Goal: Information Seeking & Learning: Compare options

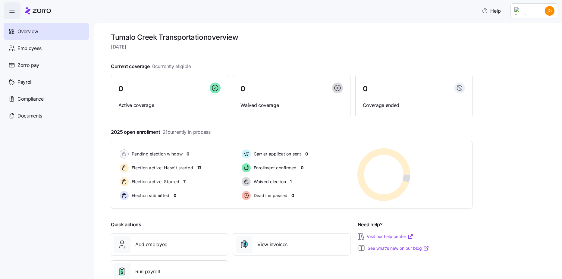
click at [445, 9] on html "Help Overview Employees Zorro pay Payroll Compliance Documents Tumalo Creek Tra…" at bounding box center [281, 137] width 562 height 275
click at [445, 27] on icon at bounding box center [517, 27] width 6 height 6
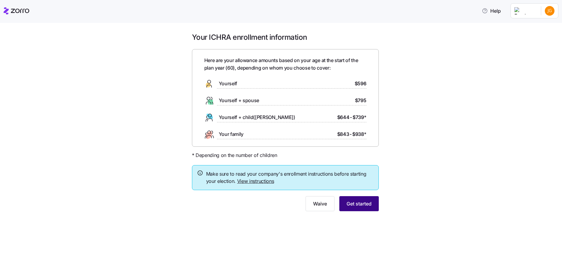
click at [366, 199] on button "Get started" at bounding box center [358, 203] width 39 height 15
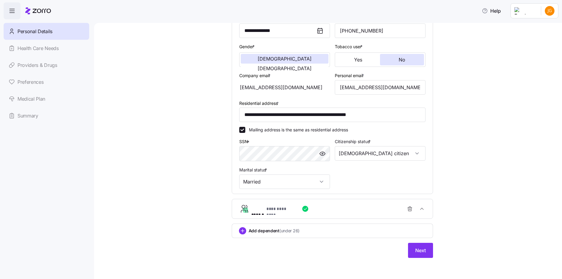
scroll to position [99, 0]
click at [417, 245] on button "Next" at bounding box center [420, 249] width 25 height 15
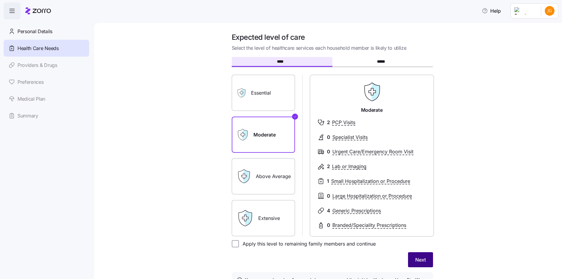
click at [417, 258] on span "Next" at bounding box center [420, 259] width 11 height 7
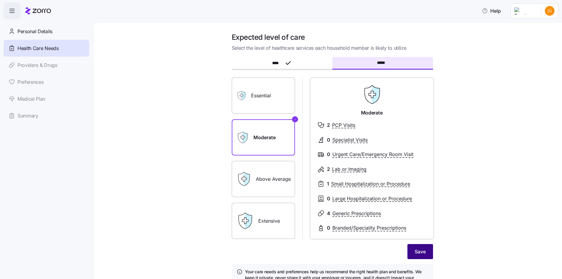
click at [409, 253] on button "Save" at bounding box center [420, 251] width 26 height 15
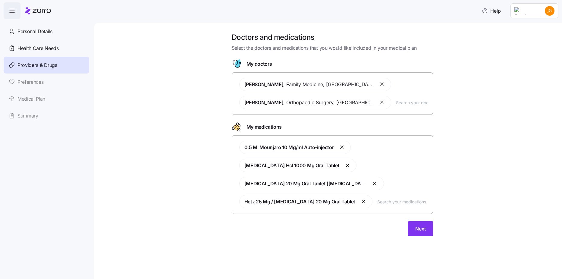
click at [414, 103] on input "text" at bounding box center [412, 102] width 33 height 7
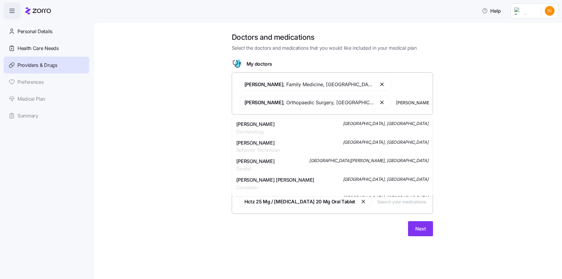
type input "[PERSON_NAME]"
click at [263, 132] on span "Dermatology" at bounding box center [255, 132] width 39 height 8
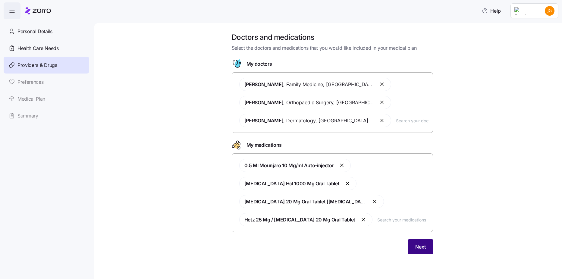
click at [424, 251] on button "Next" at bounding box center [420, 246] width 25 height 15
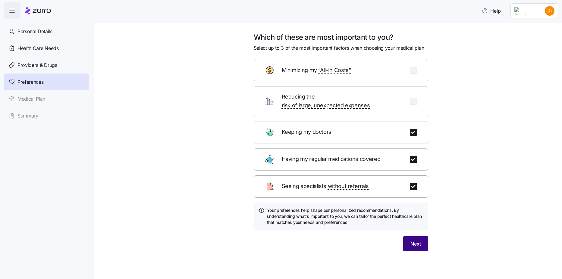
click at [414, 240] on span "Next" at bounding box center [415, 243] width 11 height 7
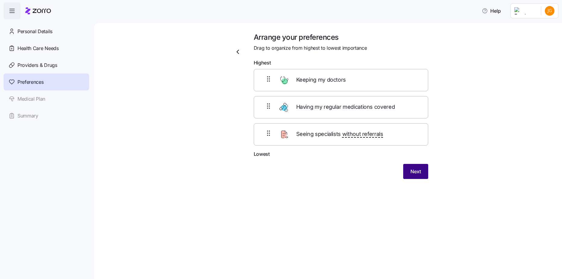
click at [414, 175] on button "Next" at bounding box center [415, 171] width 25 height 15
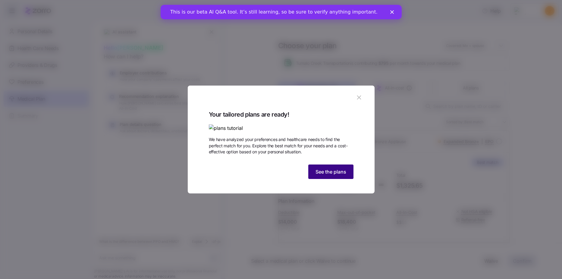
click at [335, 175] on span "See the plans" at bounding box center [331, 171] width 31 height 7
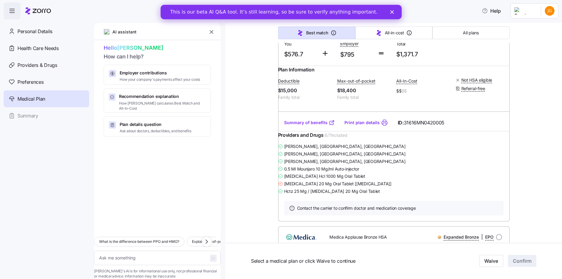
scroll to position [603, 0]
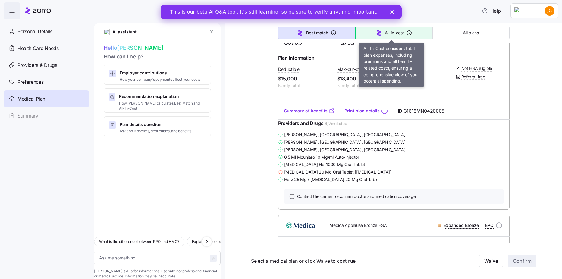
click at [398, 30] on span "All-in-cost" at bounding box center [394, 33] width 19 height 6
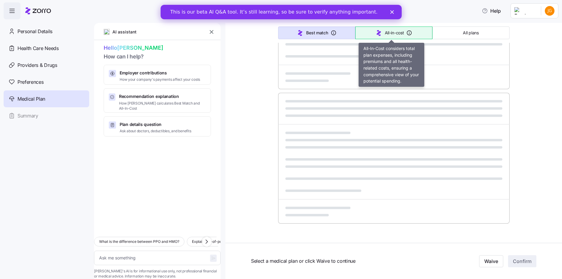
type textarea "x"
type input "Sorted by: All-in-cost"
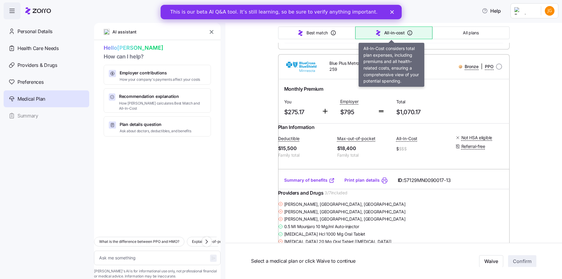
scroll to position [603, 0]
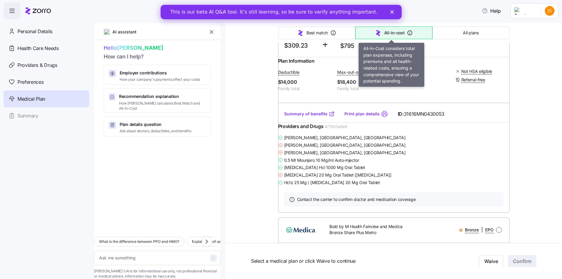
click at [388, 32] on span "All-in-cost" at bounding box center [394, 33] width 20 height 6
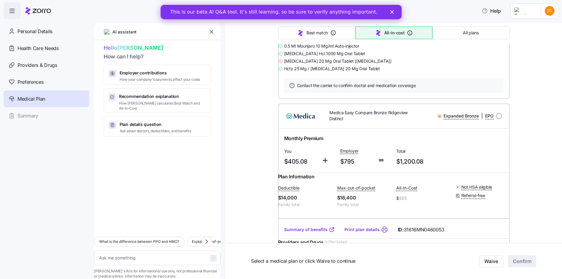
scroll to position [2291, 0]
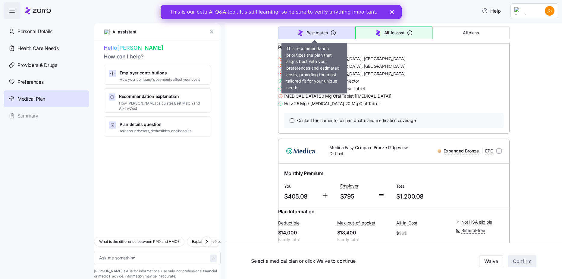
click at [312, 36] on span "Best match" at bounding box center [317, 33] width 21 height 6
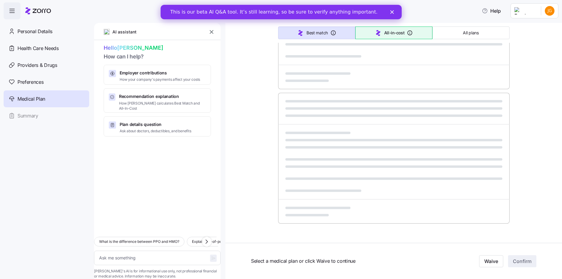
type textarea "x"
type input "Sorted by: Best match"
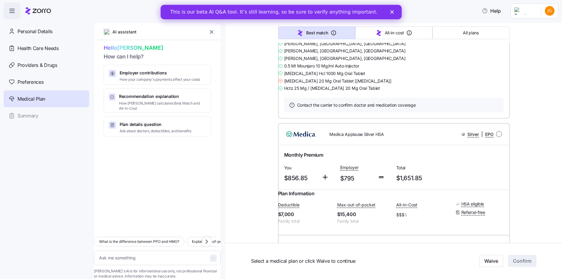
click at [317, 34] on span "Best match" at bounding box center [317, 33] width 22 height 6
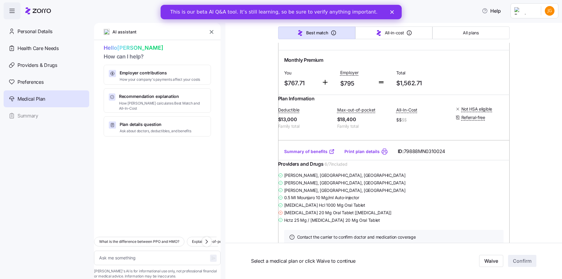
scroll to position [1959, 0]
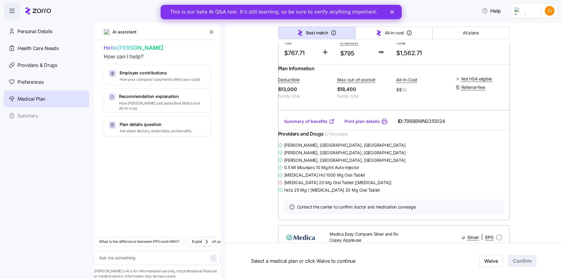
click at [304, 16] on img at bounding box center [301, 9] width 37 height 14
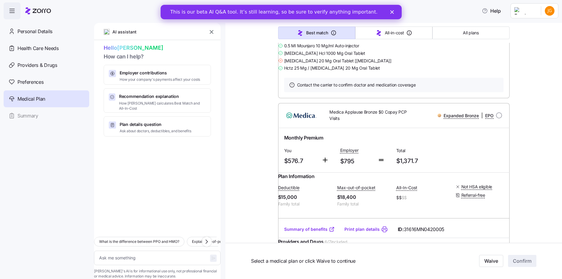
scroll to position [482, 0]
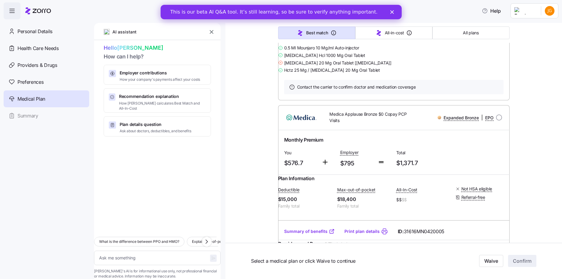
click at [388, 15] on div "This is our beta AI Q&A tool. It’s still learning, so be sure to verify anythin…" at bounding box center [280, 12] width 241 height 10
click at [395, 13] on div "Close" at bounding box center [393, 12] width 6 height 4
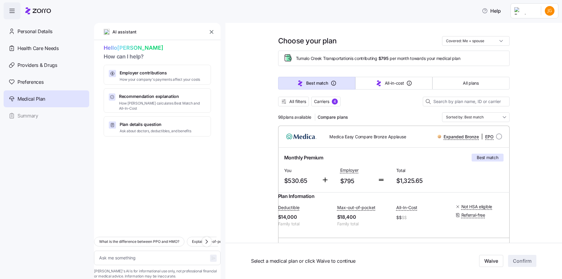
scroll to position [0, 0]
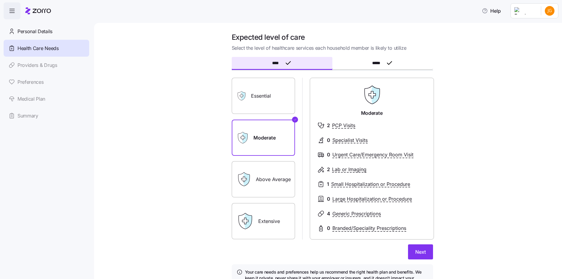
click at [288, 181] on label "Above Average" at bounding box center [263, 179] width 63 height 36
click at [0, 0] on input "Above Average" at bounding box center [0, 0] width 0 height 0
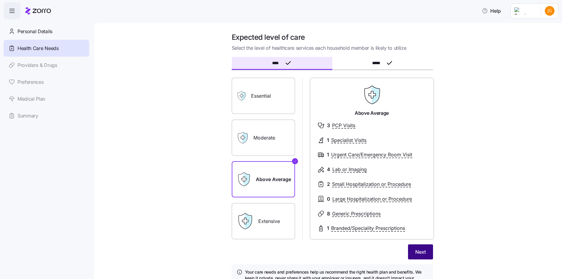
click at [412, 254] on button "Next" at bounding box center [420, 251] width 25 height 15
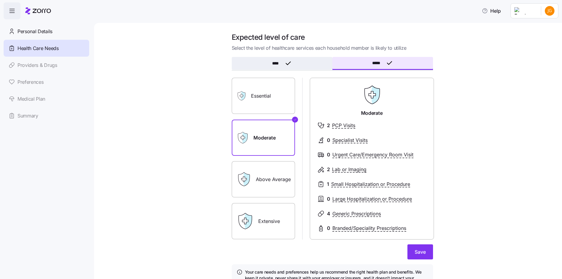
click at [249, 65] on button "****" at bounding box center [282, 63] width 101 height 13
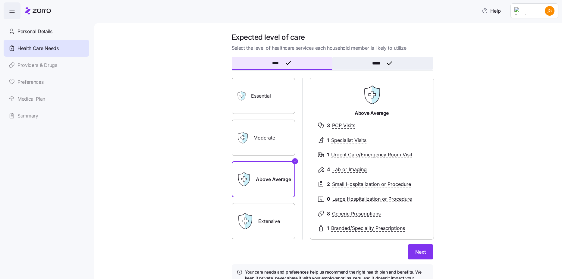
click at [346, 68] on button "*****" at bounding box center [382, 63] width 101 height 13
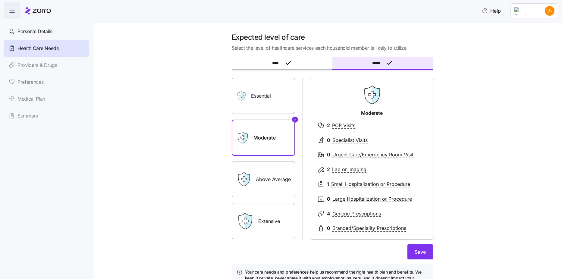
click at [286, 168] on label "Above Average" at bounding box center [263, 179] width 63 height 36
click at [0, 0] on input "Above Average" at bounding box center [0, 0] width 0 height 0
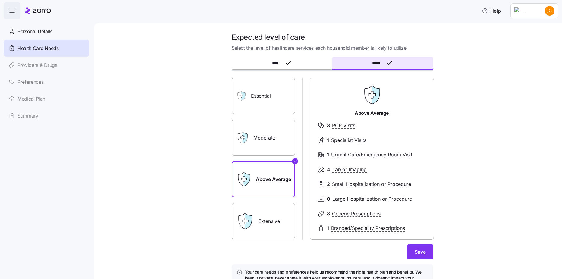
click at [273, 143] on label "Moderate" at bounding box center [263, 138] width 63 height 36
click at [0, 0] on input "Moderate" at bounding box center [0, 0] width 0 height 0
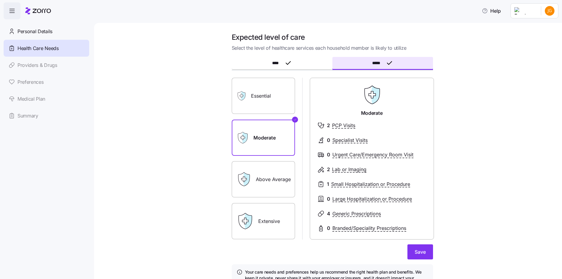
click at [277, 183] on label "Above Average" at bounding box center [263, 179] width 63 height 36
click at [0, 0] on input "Above Average" at bounding box center [0, 0] width 0 height 0
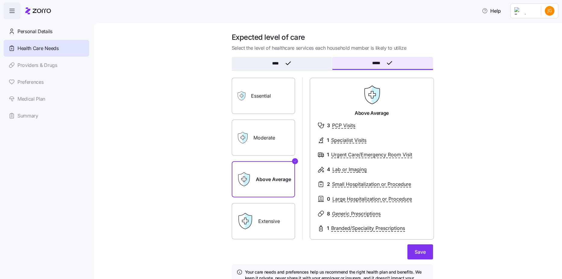
click at [273, 62] on span "****" at bounding box center [277, 63] width 10 height 4
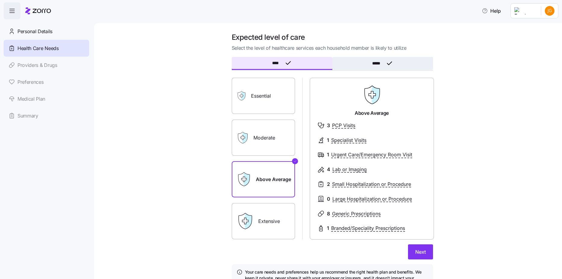
click at [350, 64] on button "*****" at bounding box center [382, 63] width 101 height 13
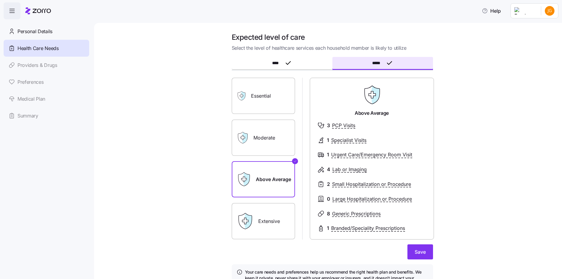
drag, startPoint x: 265, startPoint y: 120, endPoint x: 266, endPoint y: 123, distance: 3.4
click at [266, 123] on label "Moderate" at bounding box center [263, 138] width 63 height 36
drag, startPoint x: 266, startPoint y: 123, endPoint x: 268, endPoint y: 135, distance: 11.7
click at [268, 135] on label "Moderate" at bounding box center [263, 138] width 63 height 36
click at [0, 0] on input "Moderate" at bounding box center [0, 0] width 0 height 0
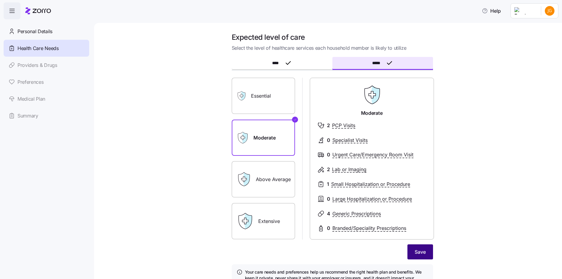
click at [417, 247] on button "Save" at bounding box center [420, 251] width 26 height 15
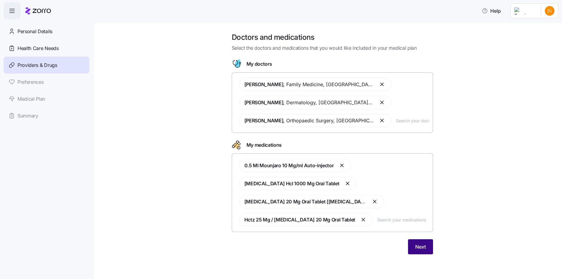
click at [418, 246] on span "Next" at bounding box center [420, 246] width 11 height 7
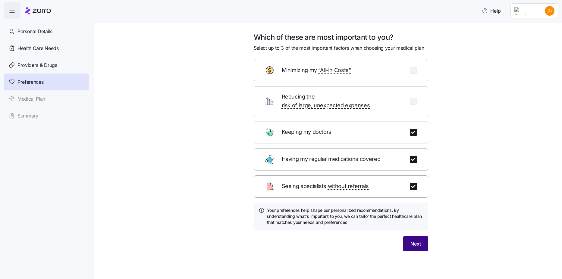
click at [414, 240] on span "Next" at bounding box center [415, 243] width 11 height 7
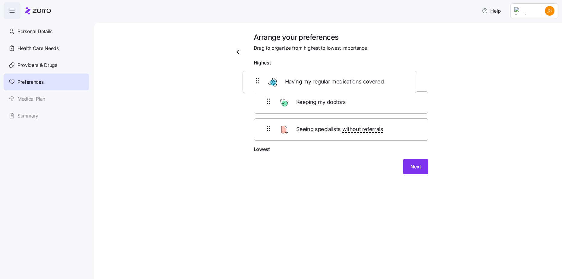
drag, startPoint x: 352, startPoint y: 117, endPoint x: 341, endPoint y: 89, distance: 29.7
click at [341, 89] on div "Keeping my doctors Having my regular medications covered Seeing specialists wit…" at bounding box center [341, 107] width 175 height 77
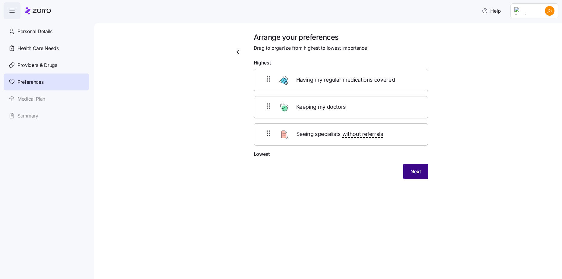
click at [415, 176] on button "Next" at bounding box center [415, 171] width 25 height 15
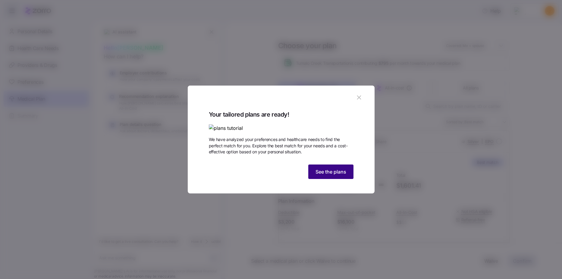
click at [312, 179] on button "See the plans" at bounding box center [330, 172] width 45 height 14
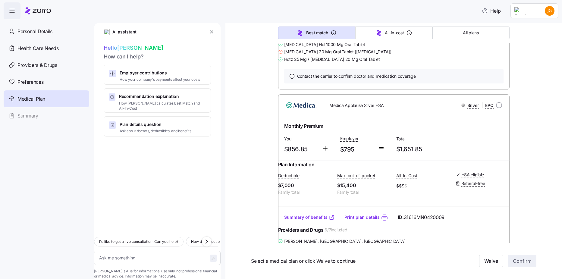
scroll to position [753, 0]
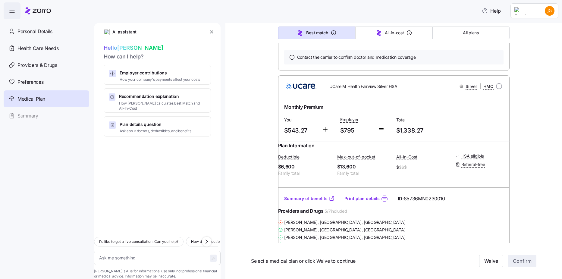
type textarea "x"
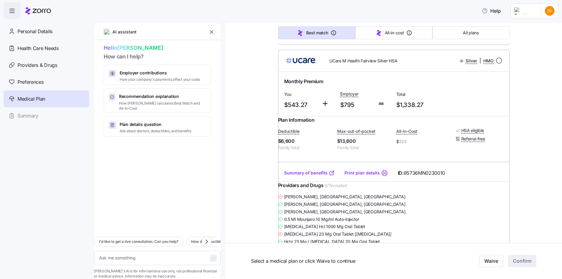
click at [445, 64] on input "radio" at bounding box center [499, 61] width 6 height 6
radio input "true"
type textarea "x"
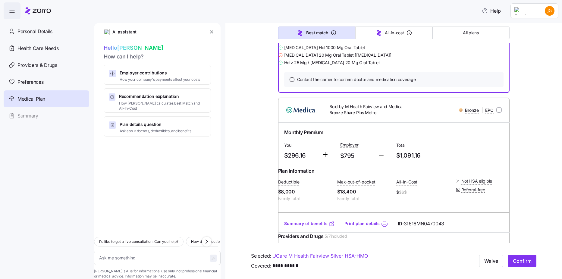
scroll to position [1175, 0]
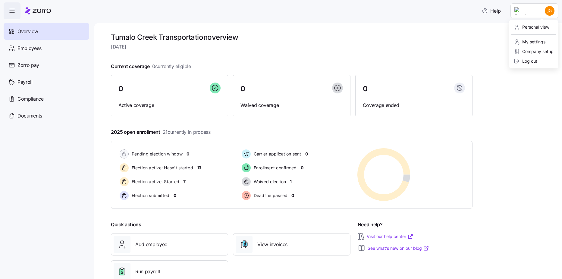
click at [554, 14] on html "Help Overview Employees Zorro pay Payroll Compliance Documents Tumalo Creek Tra…" at bounding box center [281, 137] width 562 height 275
click at [521, 25] on div "Personal view" at bounding box center [532, 27] width 36 height 7
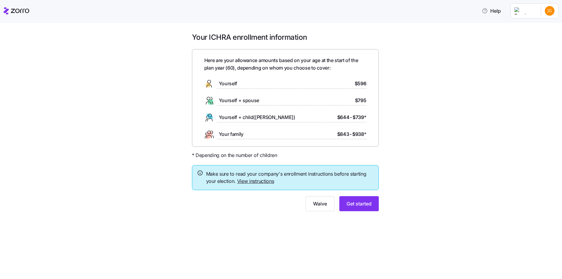
click at [244, 182] on link "View instructions" at bounding box center [255, 181] width 37 height 6
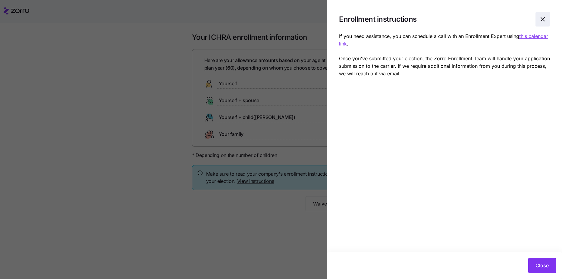
click at [540, 23] on span "button" at bounding box center [543, 19] width 14 height 14
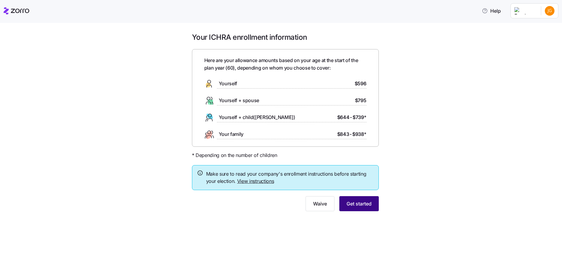
click at [358, 205] on span "Get started" at bounding box center [359, 203] width 25 height 7
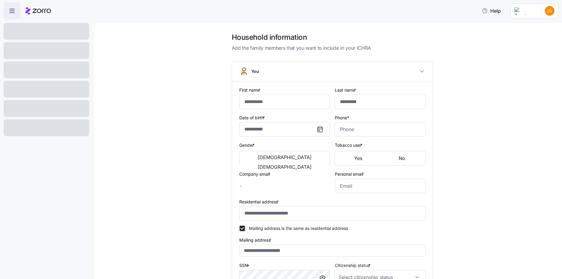
type input "****"
type input "*********"
type input "[EMAIL_ADDRESS][DOMAIN_NAME]"
type input "**********"
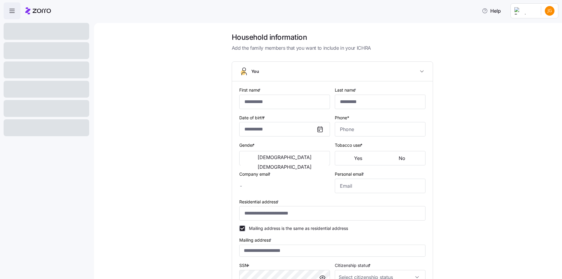
checkbox input "true"
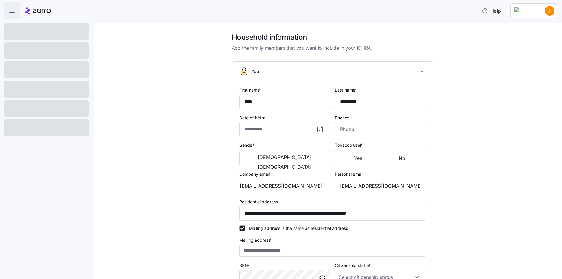
type input "**********"
type input "[PHONE_NUMBER]"
type input "[DEMOGRAPHIC_DATA] citizen"
type input "Married"
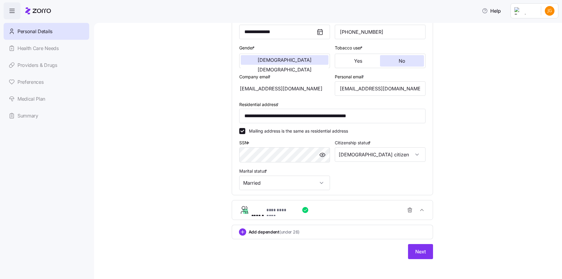
scroll to position [99, 0]
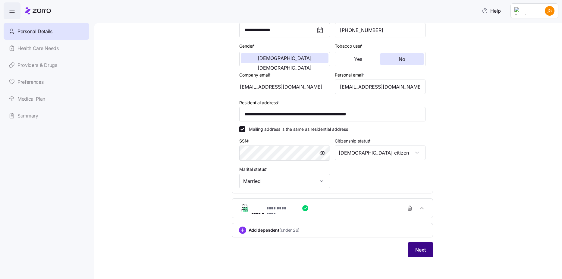
click at [408, 251] on button "Next" at bounding box center [420, 249] width 25 height 15
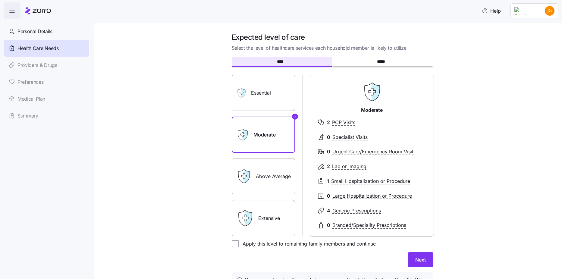
click at [273, 172] on label "Above Average" at bounding box center [263, 176] width 63 height 36
click at [0, 0] on input "Above Average" at bounding box center [0, 0] width 0 height 0
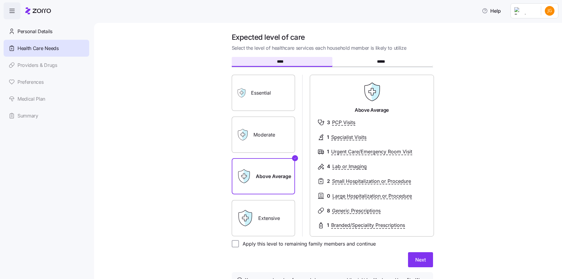
click at [267, 142] on label "Moderate" at bounding box center [263, 135] width 63 height 36
click at [0, 0] on input "Moderate" at bounding box center [0, 0] width 0 height 0
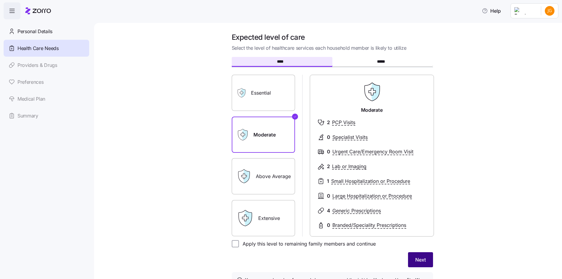
click at [415, 259] on span "Next" at bounding box center [420, 259] width 11 height 7
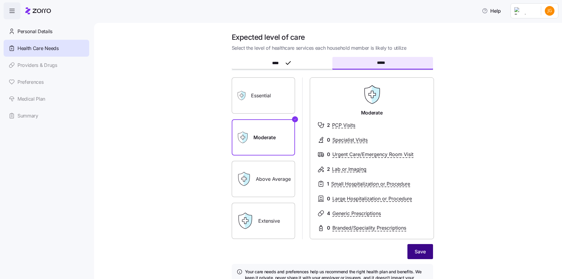
click at [411, 249] on button "Save" at bounding box center [420, 251] width 26 height 15
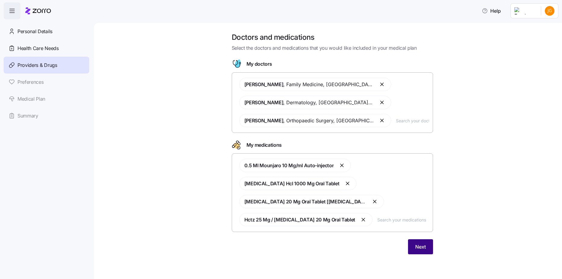
click at [420, 246] on span "Next" at bounding box center [420, 246] width 11 height 7
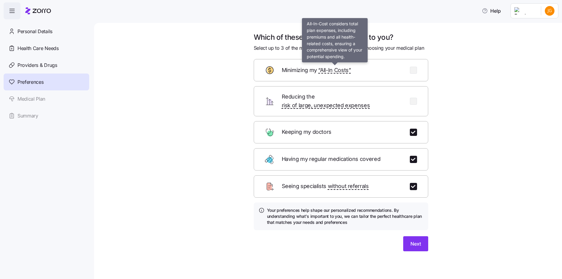
click at [326, 70] on span "“All-In Costs”" at bounding box center [334, 70] width 33 height 9
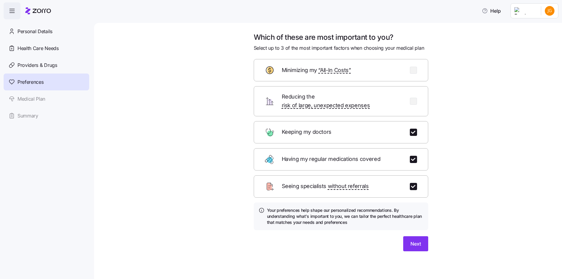
drag, startPoint x: 331, startPoint y: 72, endPoint x: 335, endPoint y: 74, distance: 4.7
click at [335, 74] on span "“All-In Costs”" at bounding box center [334, 70] width 33 height 9
click at [406, 73] on div "Minimizing my “All-In Costs”" at bounding box center [341, 70] width 175 height 22
click at [426, 239] on button "Next" at bounding box center [415, 243] width 25 height 15
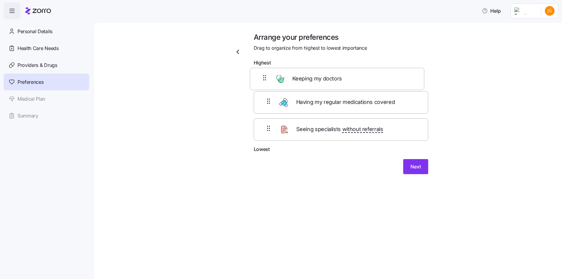
drag, startPoint x: 368, startPoint y: 117, endPoint x: 363, endPoint y: 87, distance: 30.2
click at [363, 87] on div "Having my regular medications covered Keeping my doctors Seeing specialists wit…" at bounding box center [341, 107] width 175 height 77
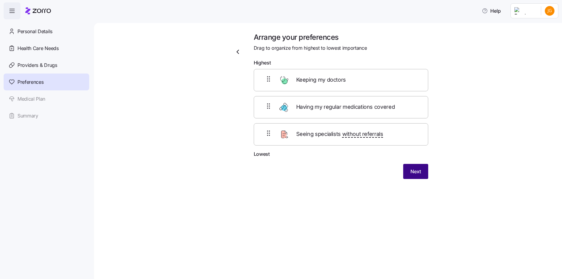
click at [407, 174] on button "Next" at bounding box center [415, 171] width 25 height 15
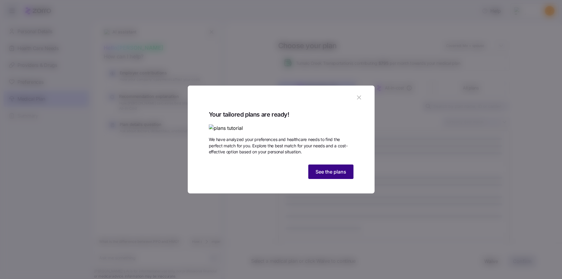
click at [346, 175] on span "See the plans" at bounding box center [331, 171] width 31 height 7
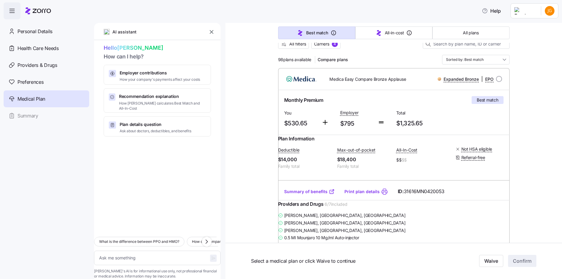
scroll to position [60, 0]
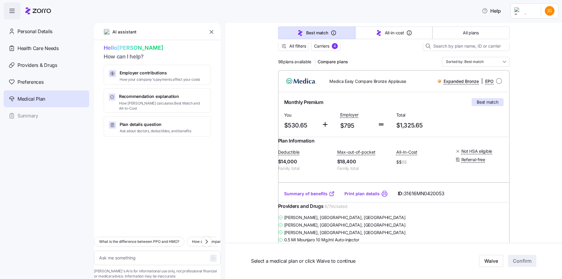
click at [315, 197] on link "Summary of benefits" at bounding box center [309, 194] width 51 height 6
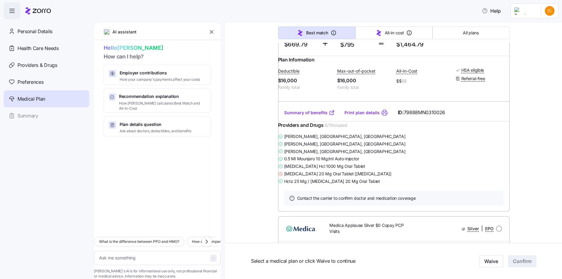
scroll to position [1055, 0]
click at [303, 115] on link "Summary of benefits" at bounding box center [309, 112] width 51 height 6
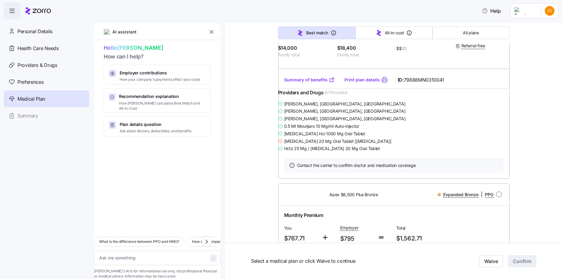
scroll to position [1778, 0]
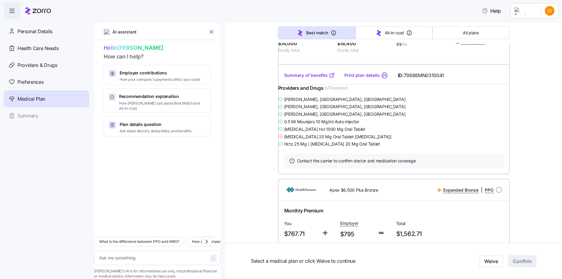
click at [306, 78] on link "Summary of benefits" at bounding box center [309, 75] width 51 height 6
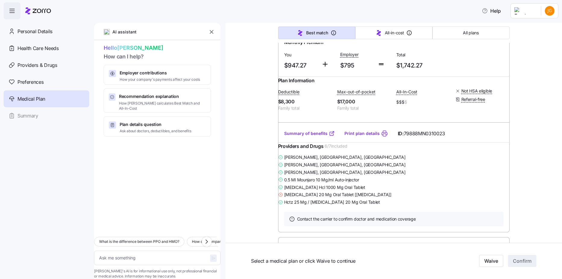
scroll to position [3767, 0]
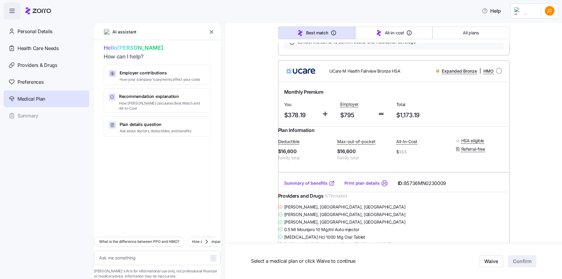
scroll to position [4219, 0]
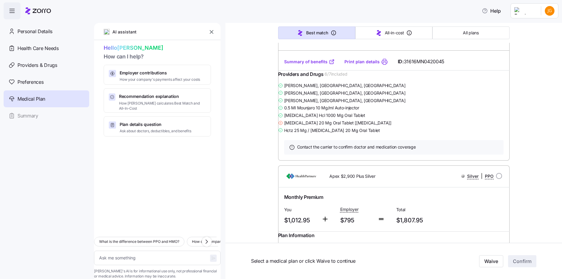
scroll to position [4551, 0]
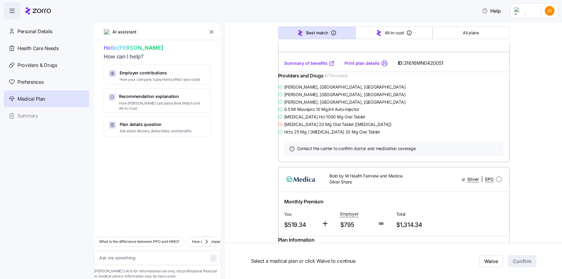
type textarea "x"
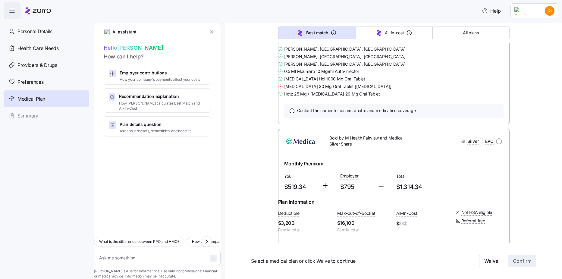
scroll to position [5033, 0]
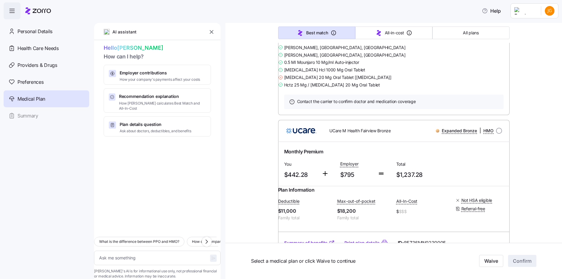
scroll to position [5515, 0]
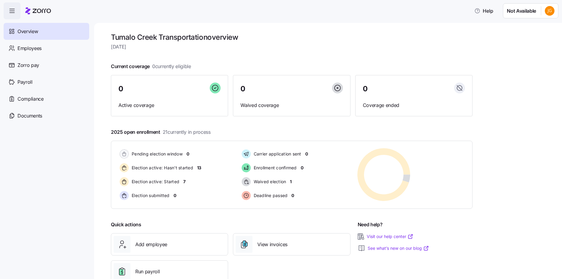
click at [545, 7] on html "Help Not Available Overview Employees Zorro pay Payroll Compliance Documents Tu…" at bounding box center [281, 137] width 562 height 275
click at [525, 23] on div "Personal view" at bounding box center [533, 27] width 45 height 10
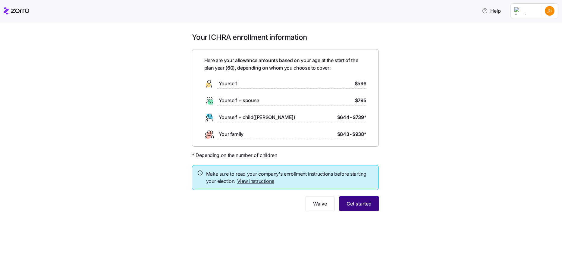
click at [372, 200] on button "Get started" at bounding box center [358, 203] width 39 height 15
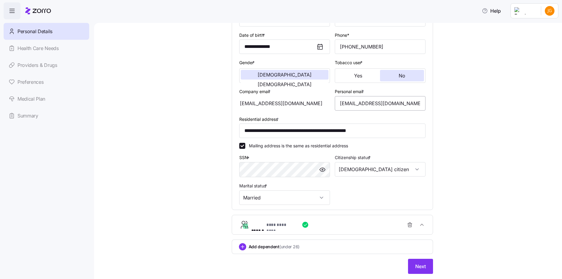
scroll to position [99, 0]
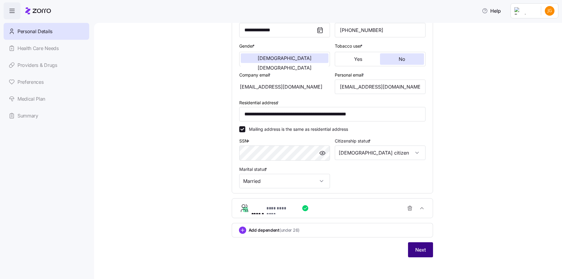
click at [419, 247] on span "Next" at bounding box center [420, 249] width 11 height 7
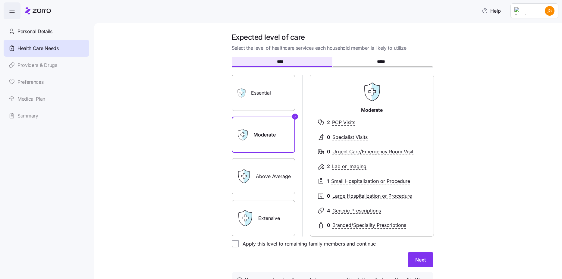
click at [285, 186] on label "Above Average" at bounding box center [263, 176] width 63 height 36
click at [0, 0] on input "Above Average" at bounding box center [0, 0] width 0 height 0
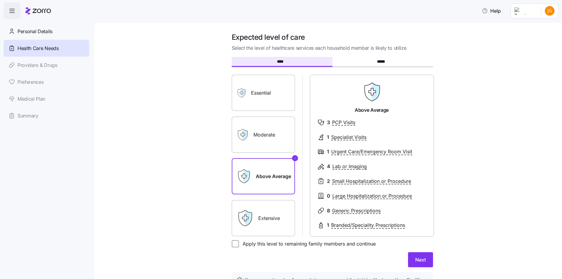
click at [282, 212] on label "Extensive" at bounding box center [263, 218] width 63 height 36
click at [0, 0] on input "Extensive" at bounding box center [0, 0] width 0 height 0
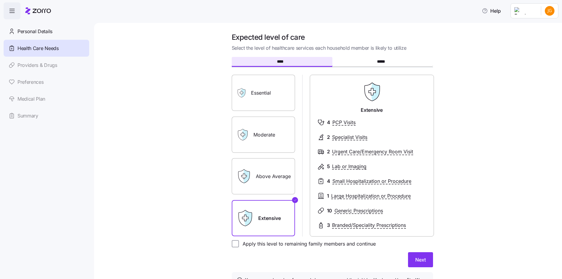
click at [280, 188] on label "Above Average" at bounding box center [263, 176] width 63 height 36
click at [0, 0] on input "Above Average" at bounding box center [0, 0] width 0 height 0
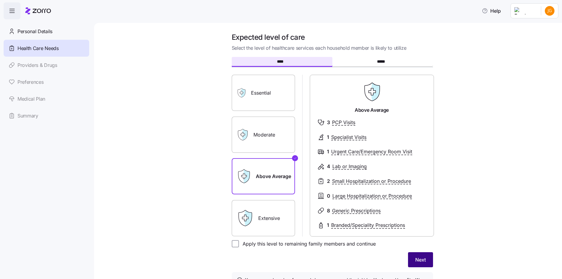
click at [410, 255] on button "Next" at bounding box center [420, 259] width 25 height 15
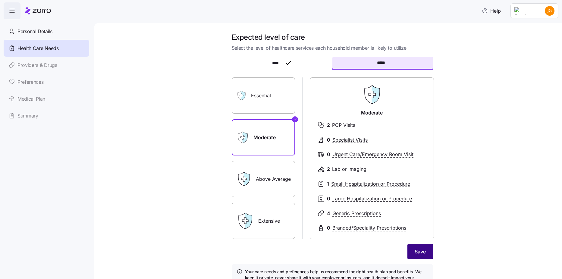
click at [415, 252] on span "Save" at bounding box center [420, 251] width 11 height 7
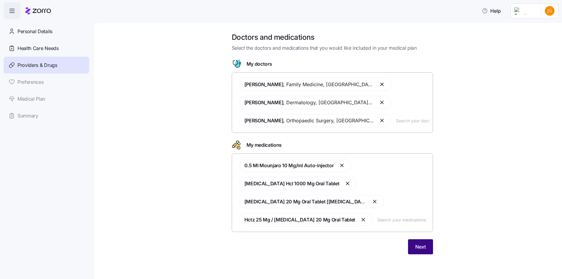
click at [409, 244] on button "Next" at bounding box center [420, 246] width 25 height 15
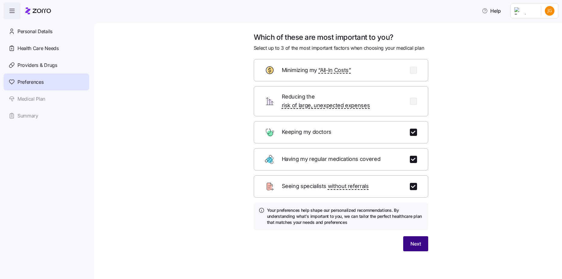
click at [413, 240] on span "Next" at bounding box center [415, 243] width 11 height 7
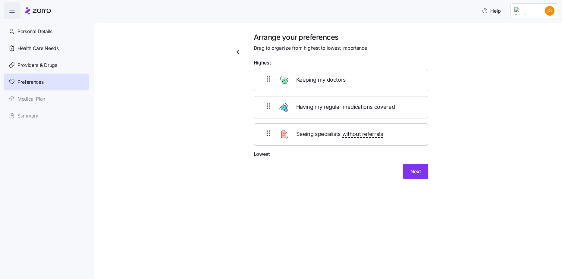
click at [402, 171] on div "Next" at bounding box center [341, 171] width 175 height 15
click at [408, 171] on button "Next" at bounding box center [415, 171] width 25 height 15
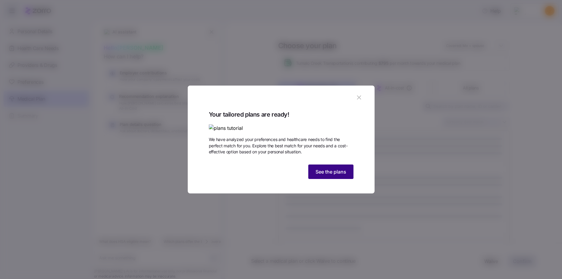
click at [343, 175] on span "See the plans" at bounding box center [331, 171] width 31 height 7
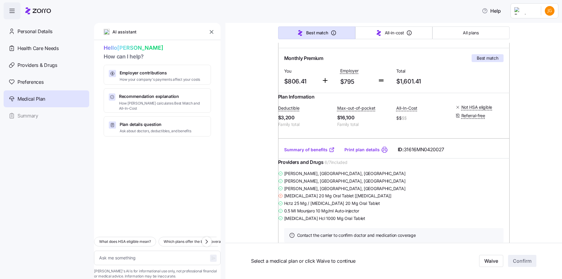
scroll to position [90, 0]
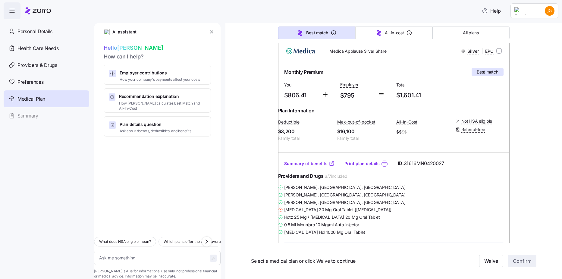
click at [314, 167] on link "Summary of benefits" at bounding box center [309, 164] width 51 height 6
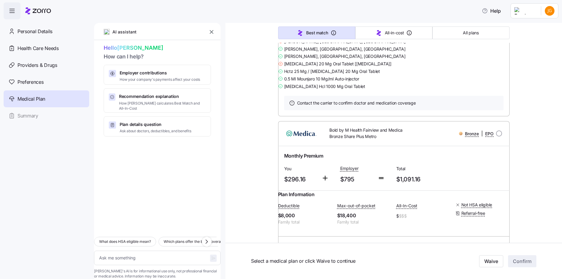
scroll to position [2291, 0]
click at [295, 26] on div "Summary of benefits Print plan details ID: 85736MN0230010" at bounding box center [393, 16] width 231 height 17
click at [296, 20] on link "Summary of benefits" at bounding box center [309, 17] width 51 height 6
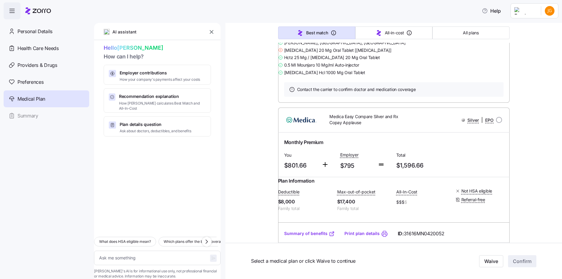
scroll to position [2532, 0]
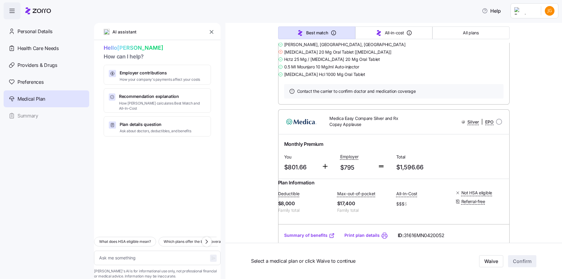
click at [309, 9] on link "Summary of benefits" at bounding box center [309, 6] width 51 height 6
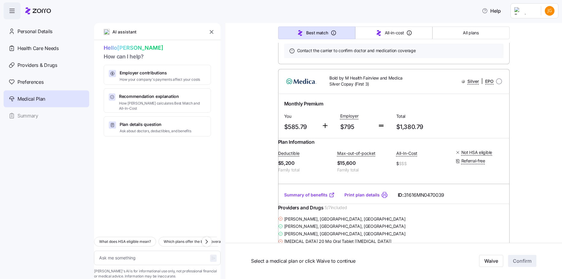
scroll to position [3737, 0]
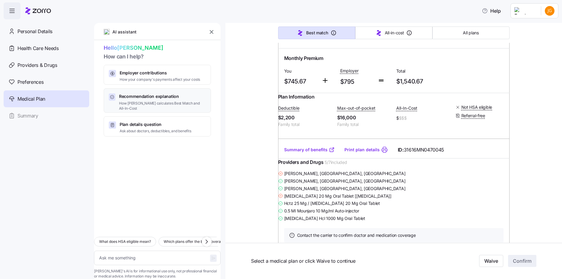
scroll to position [4008, 0]
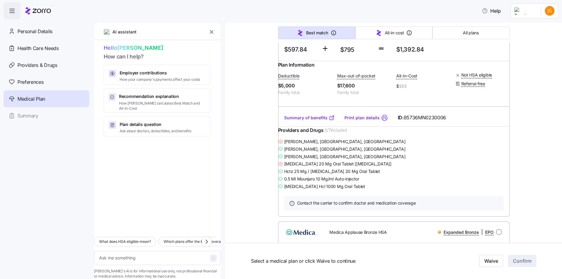
scroll to position [4943, 0]
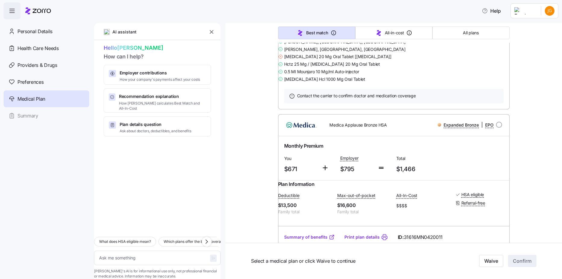
type textarea "x"
